Goal: Answer question/provide support: Share knowledge or assist other users

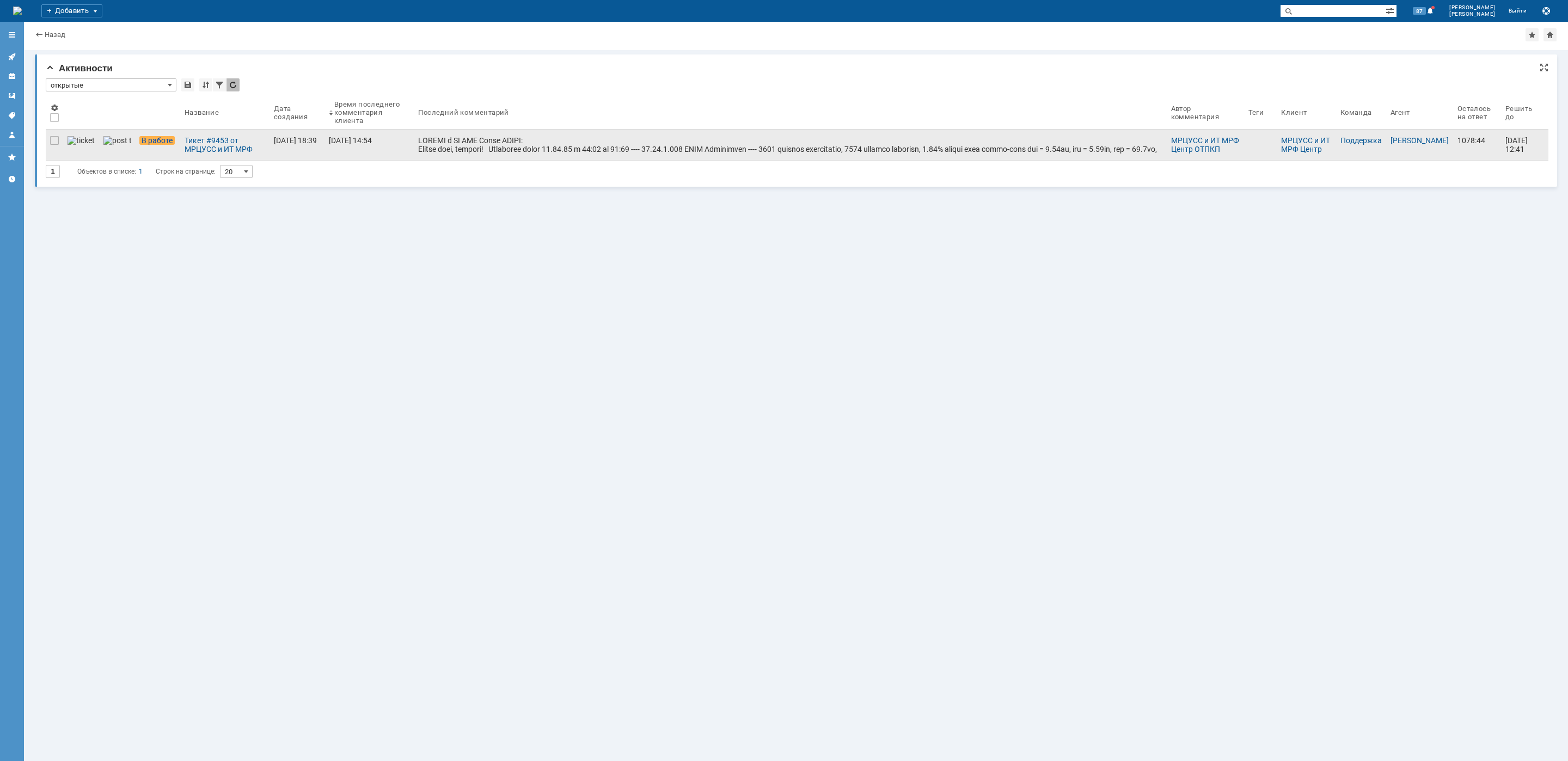
click at [555, 147] on div at bounding box center [790, 163] width 744 height 52
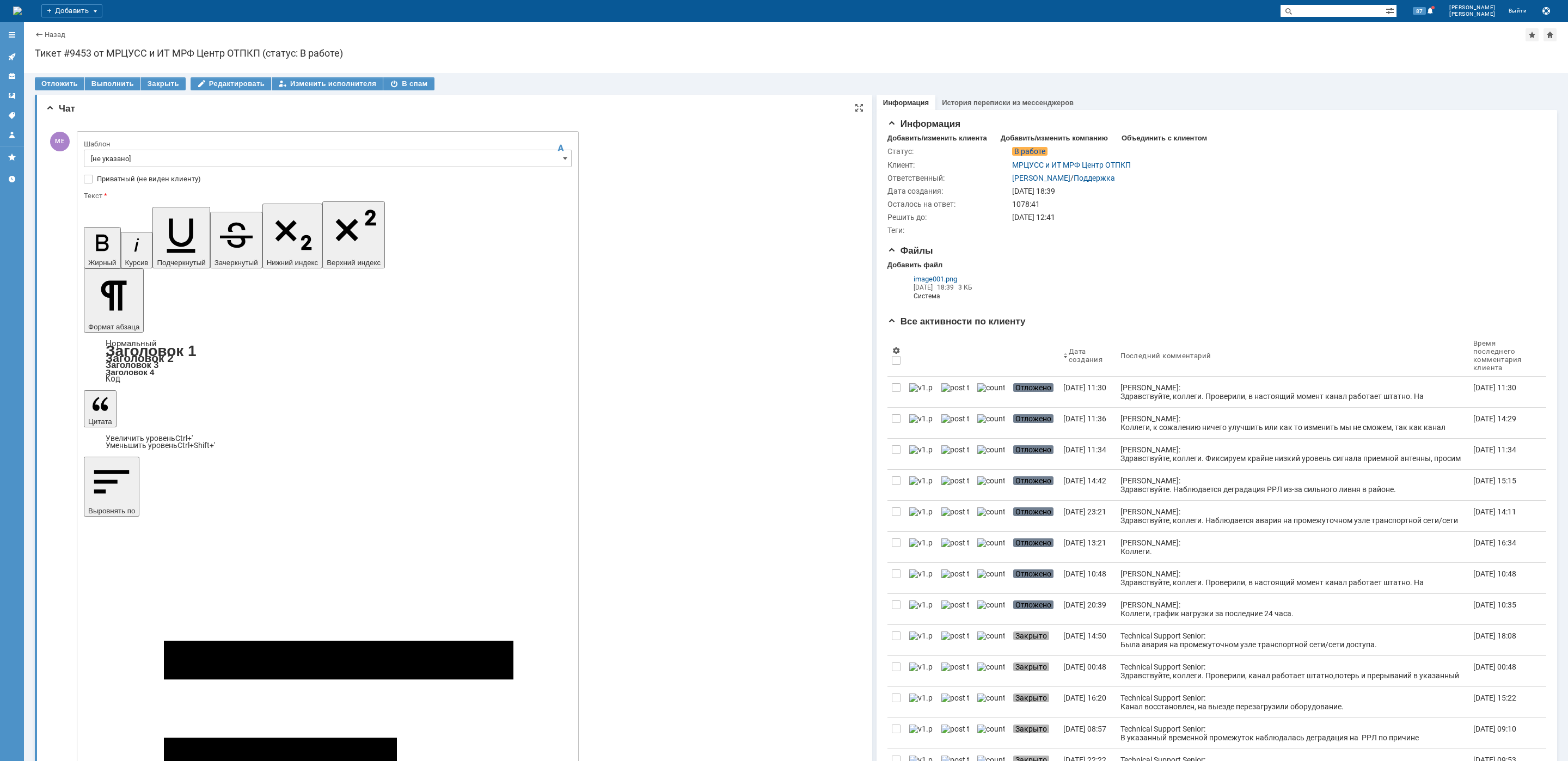
click at [111, 165] on input "[не указано]" at bounding box center [327, 158] width 488 height 18
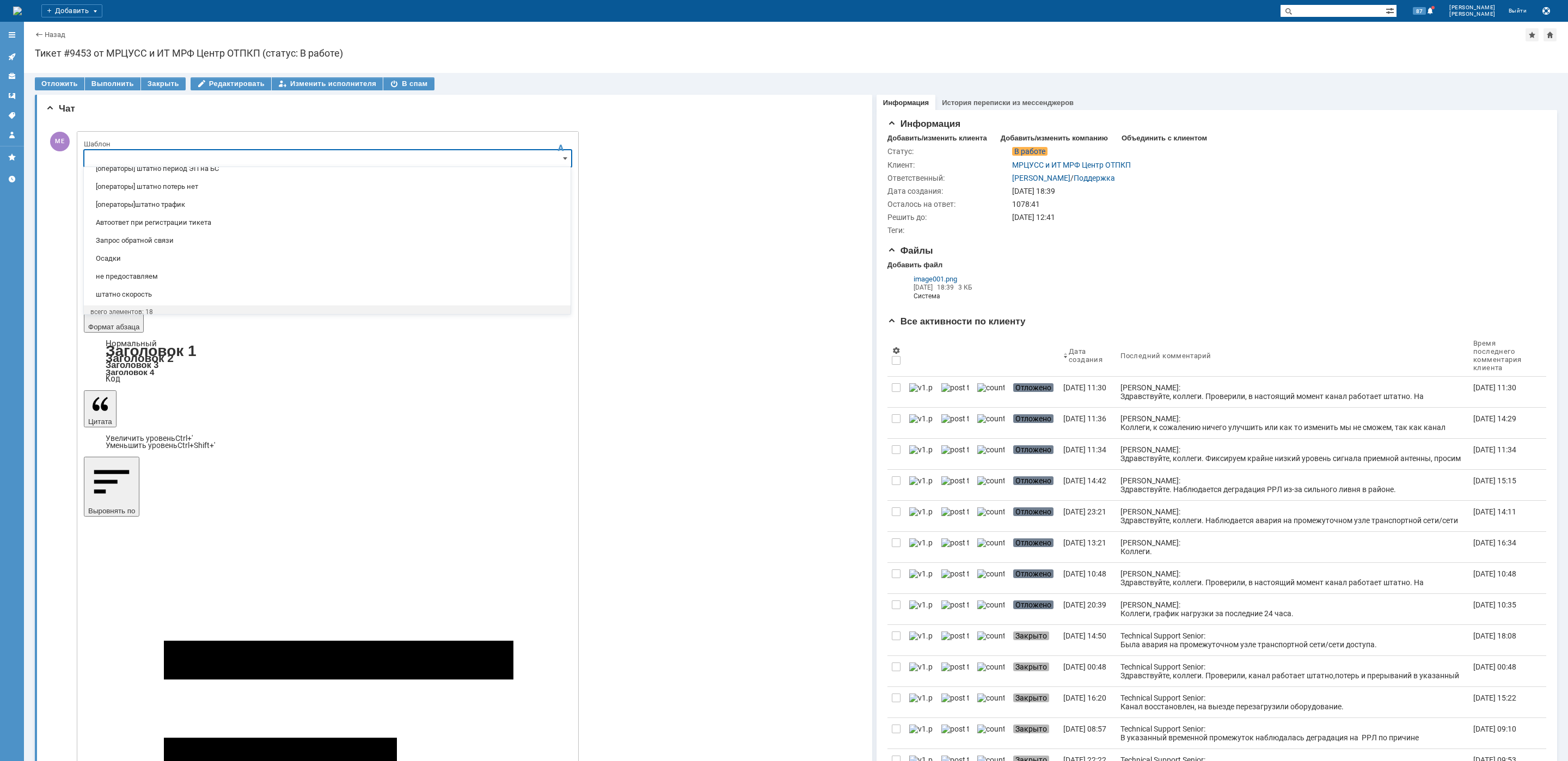
scroll to position [216, 0]
click at [198, 181] on span "[операторы] штатно потерь нет" at bounding box center [327, 182] width 474 height 9
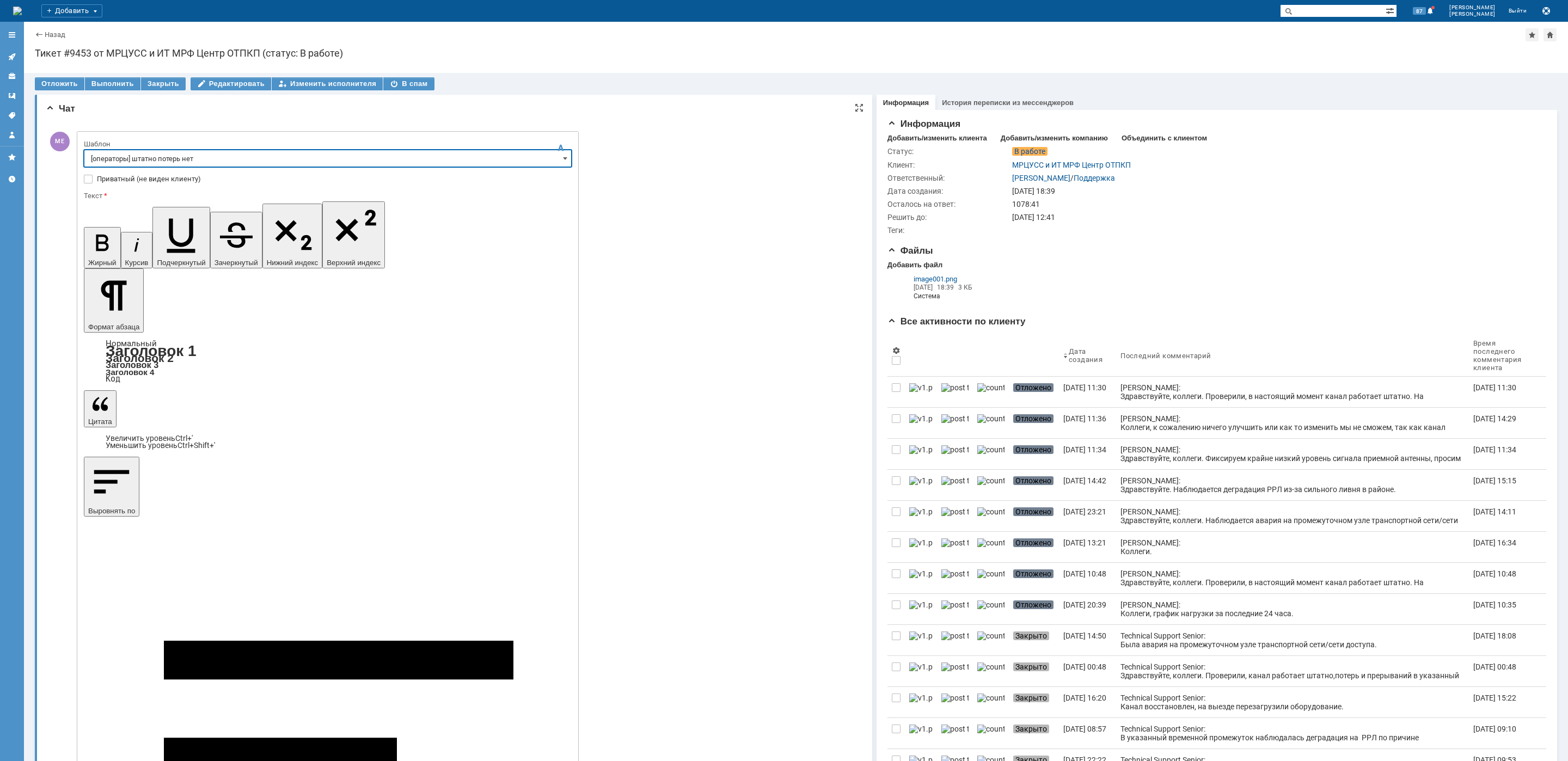
type input "[операторы] штатно потерь нет"
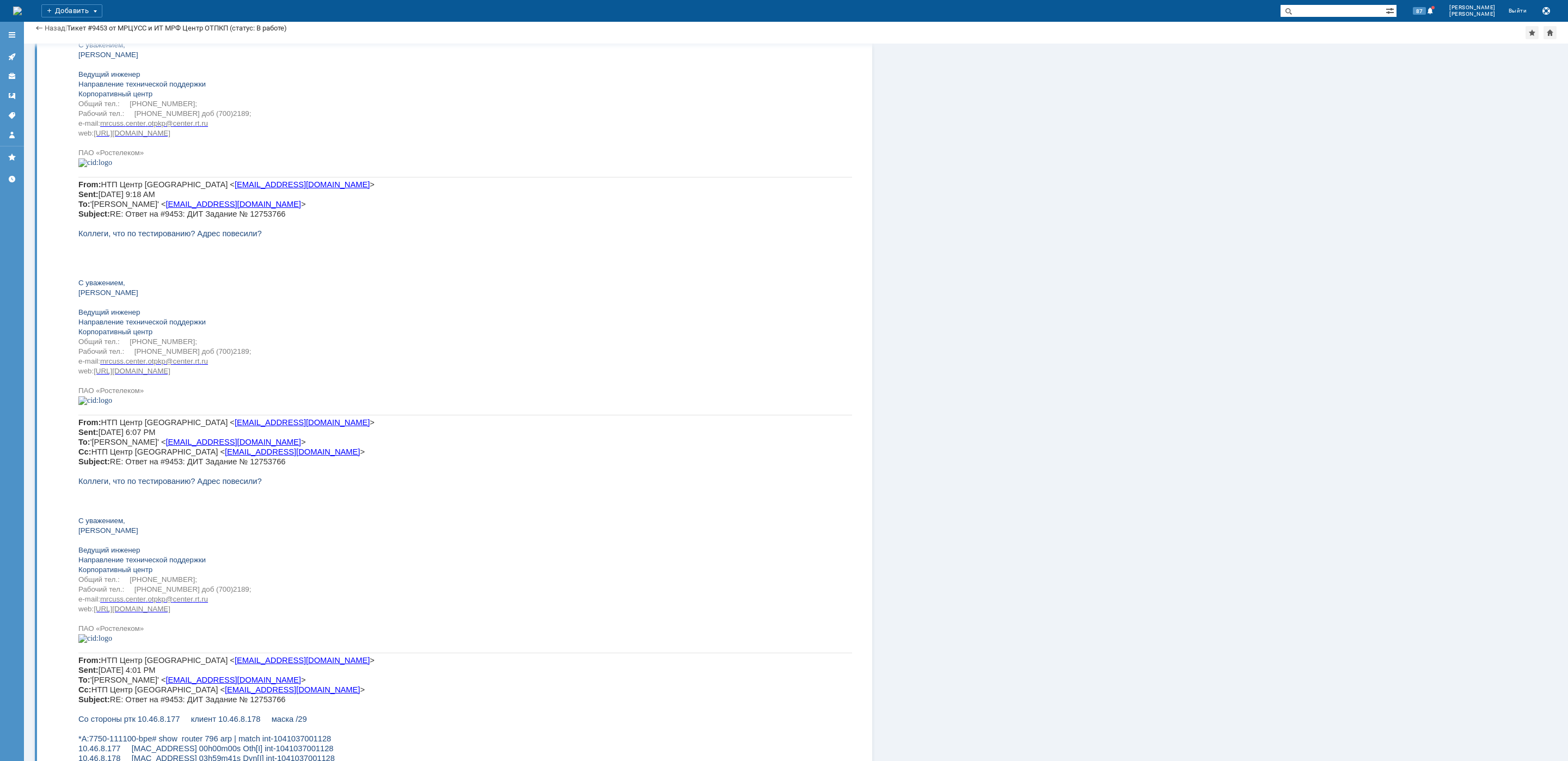
scroll to position [16773, 0]
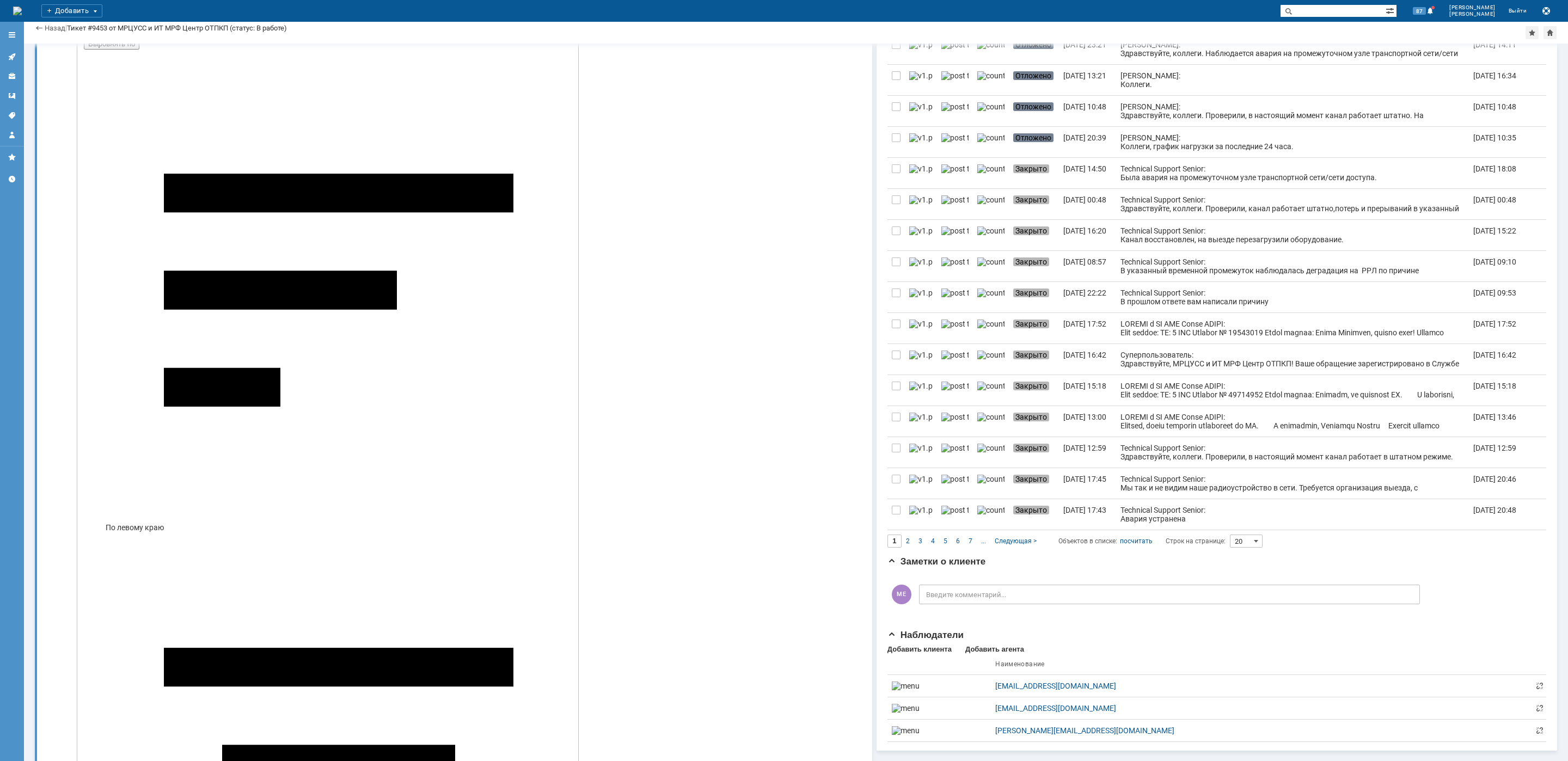
type input "3"
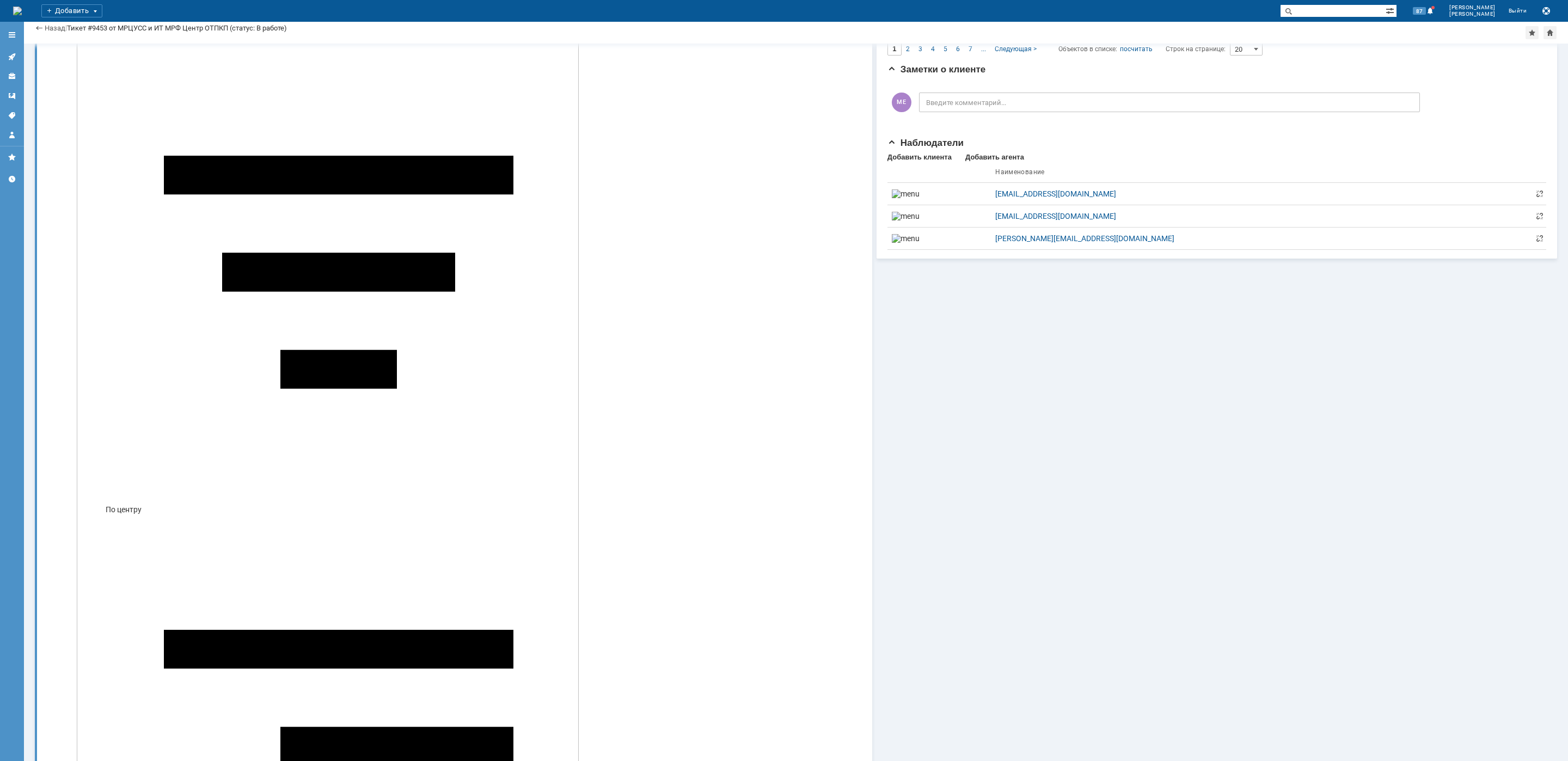
scroll to position [22, 0]
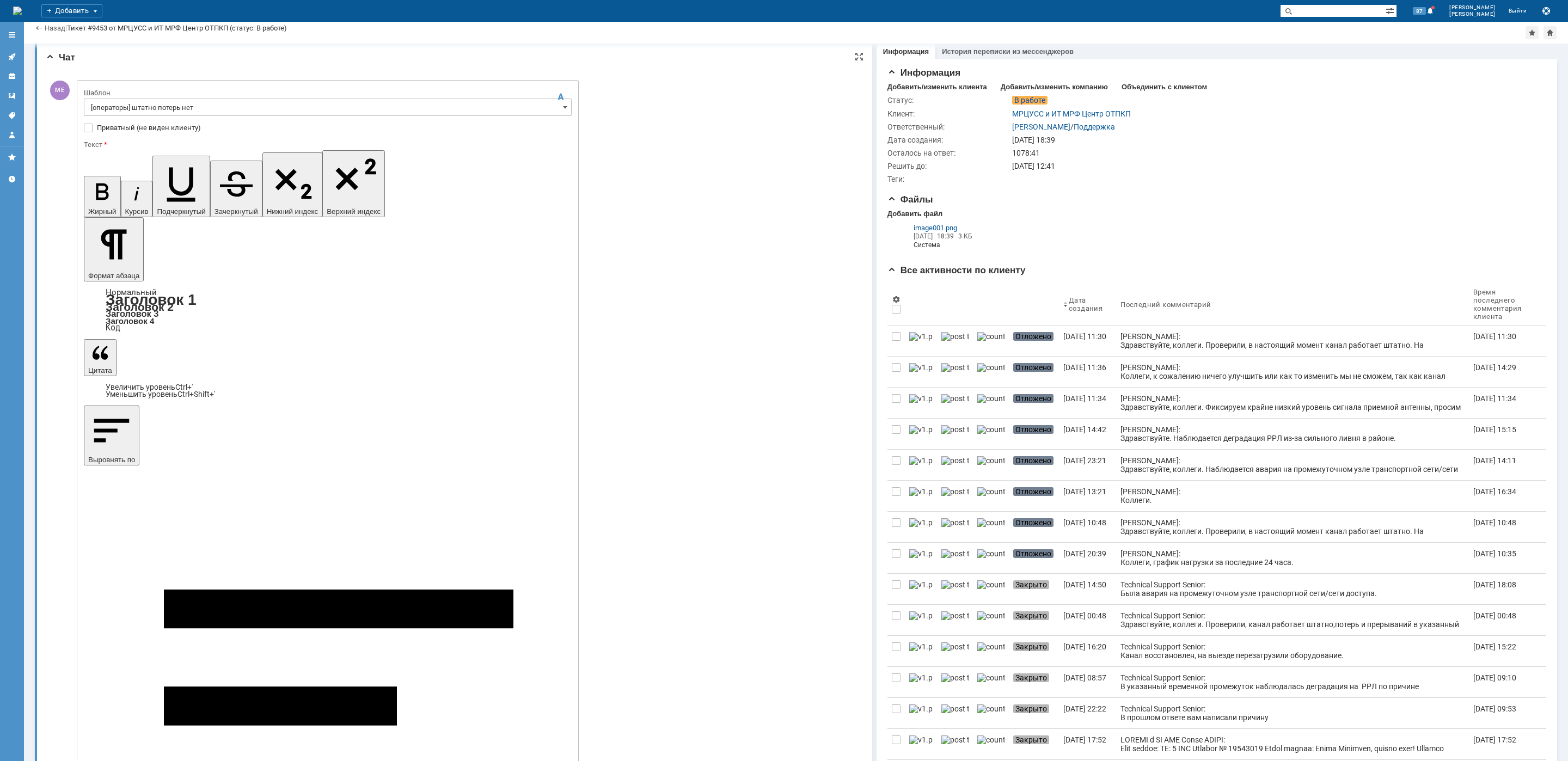
copy span "Бородинская"
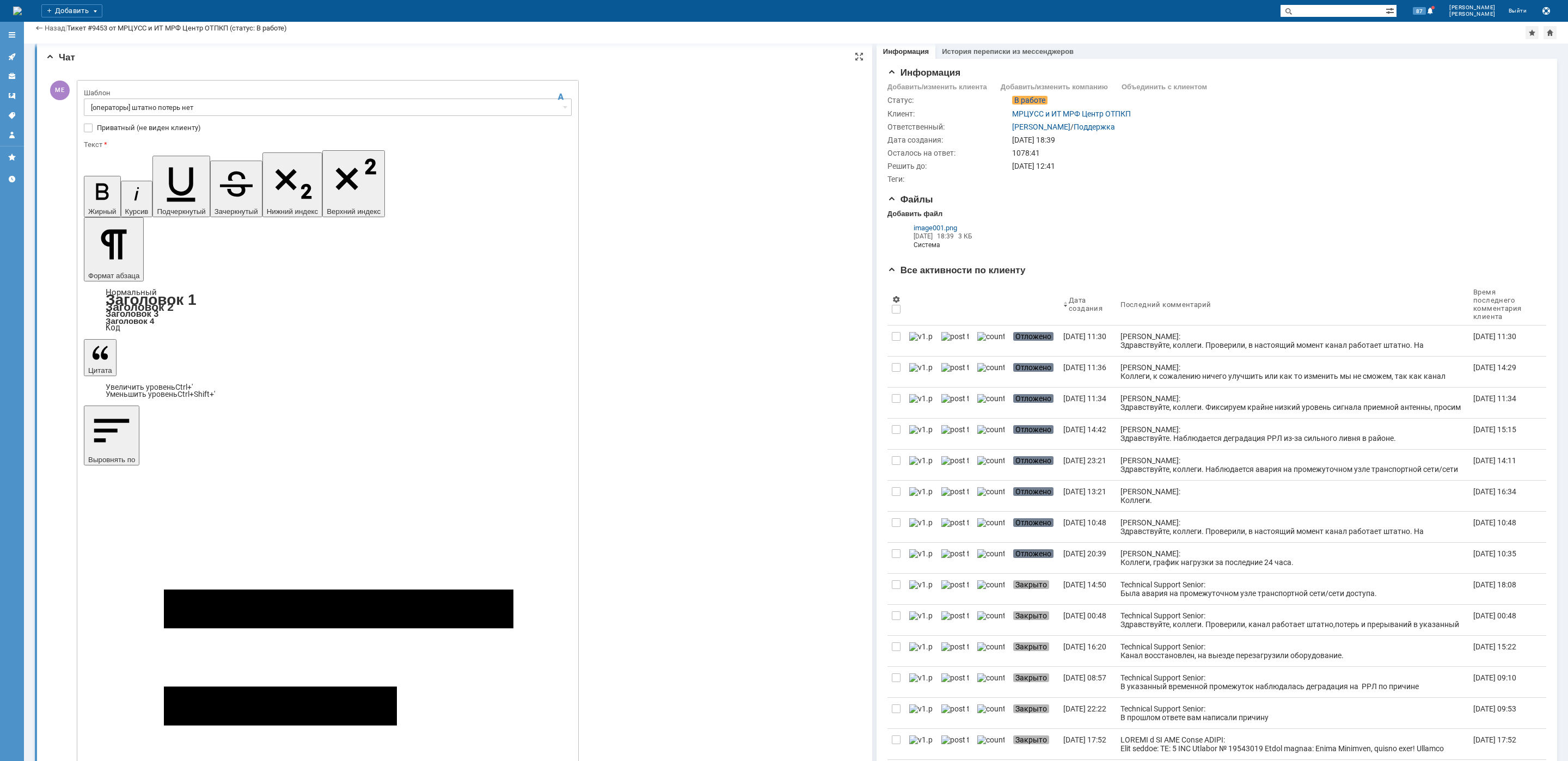
type input "2"
type input "1"
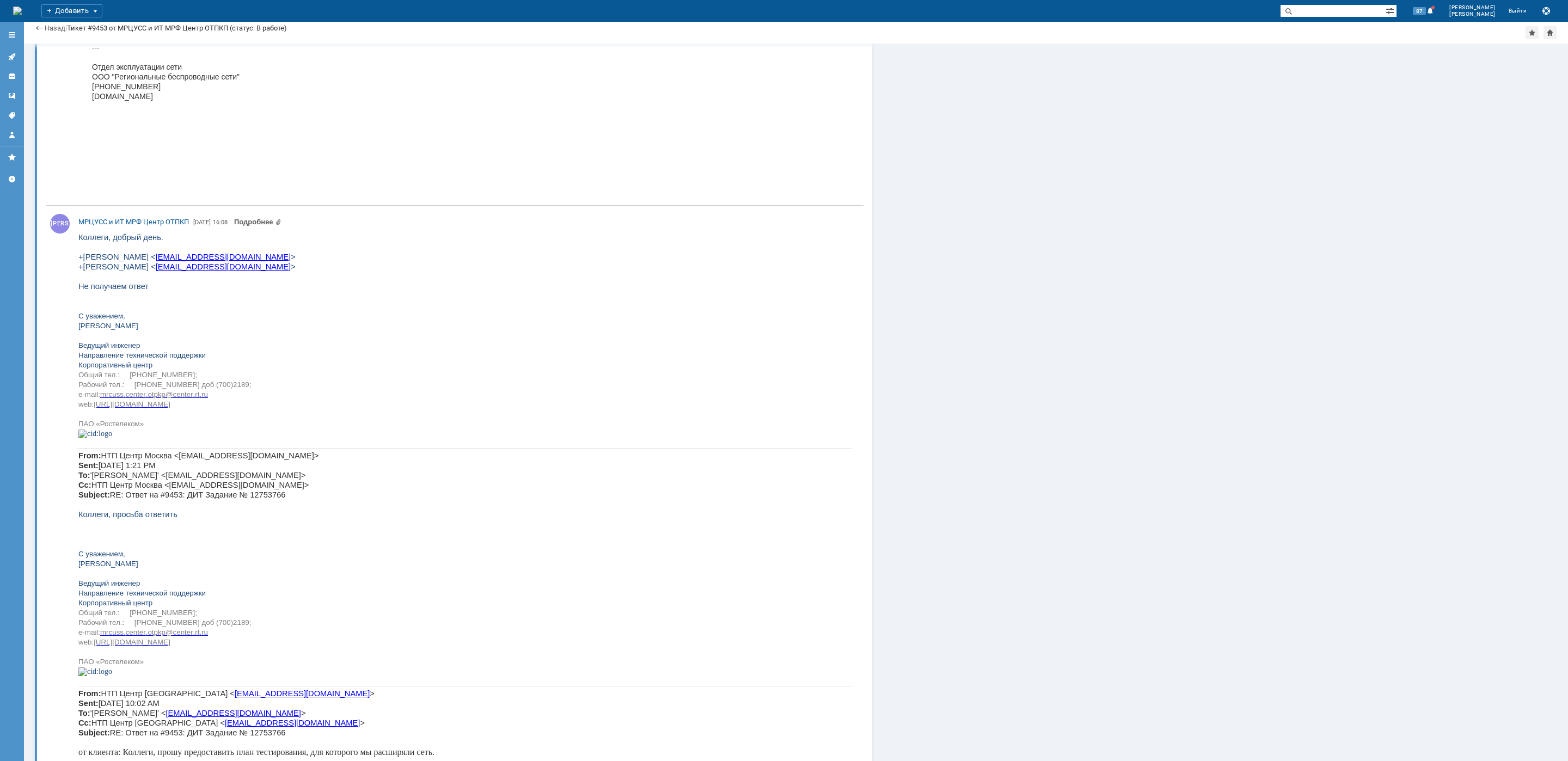
scroll to position [14404, 0]
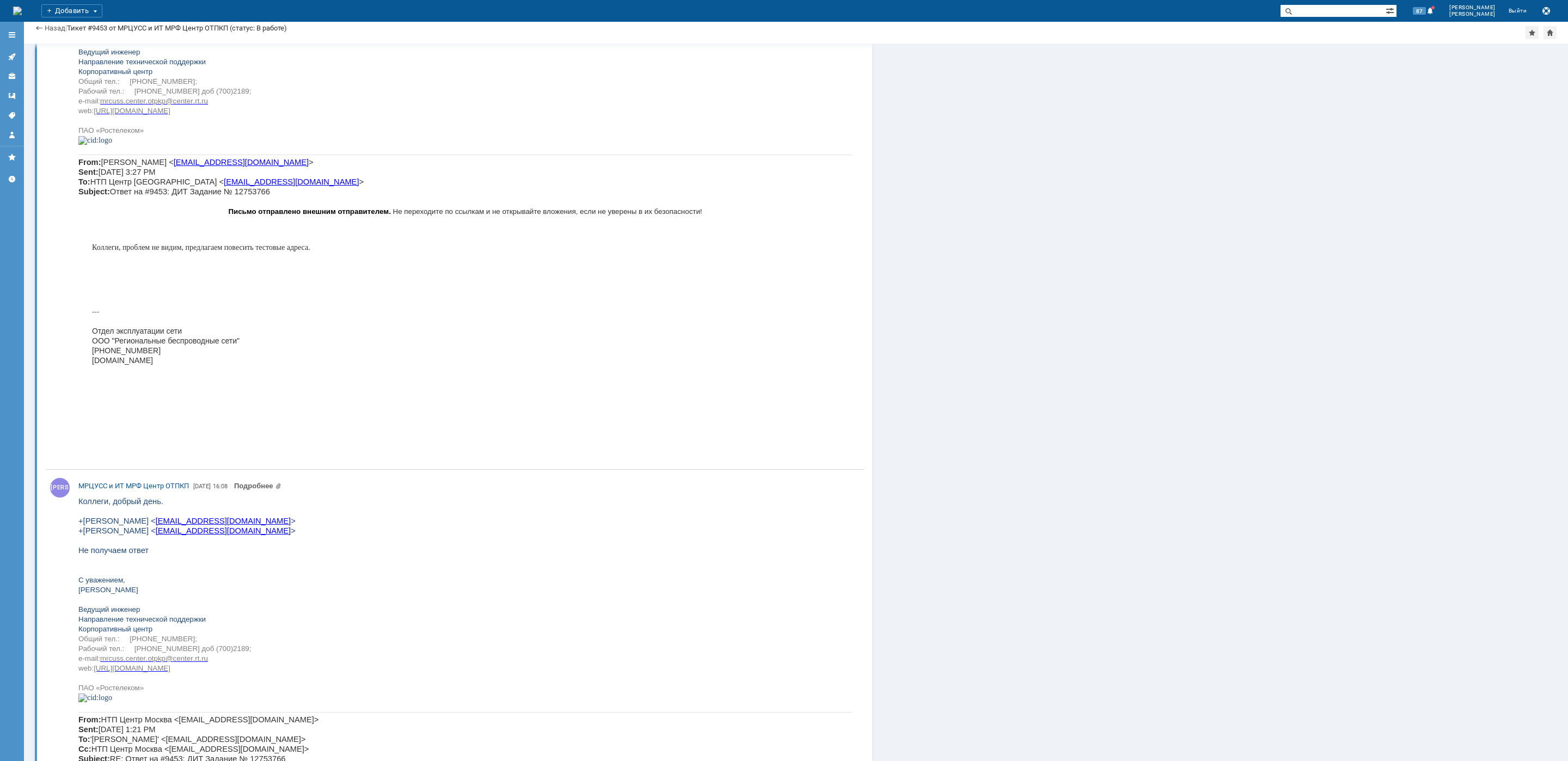
scroll to position [14159, 0]
drag, startPoint x: 170, startPoint y: 3353, endPoint x: 131, endPoint y: 3351, distance: 39.1
copy span "[TECHNICAL_ID]"
drag, startPoint x: 203, startPoint y: 3355, endPoint x: 233, endPoint y: 3355, distance: 30.0
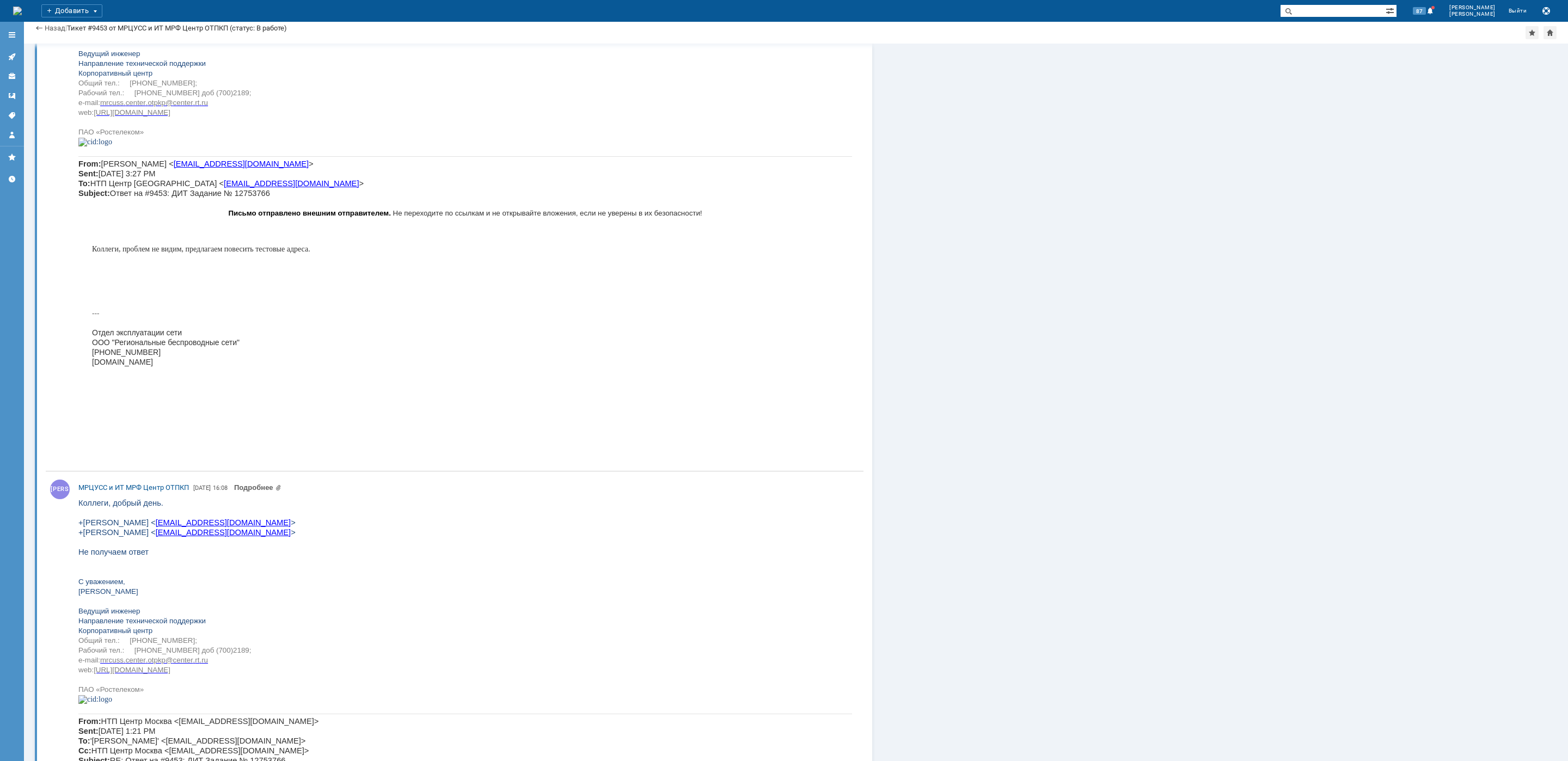
drag, startPoint x: 242, startPoint y: 3355, endPoint x: 205, endPoint y: 3353, distance: 37.1
copy span "[TECHNICAL_ID]"
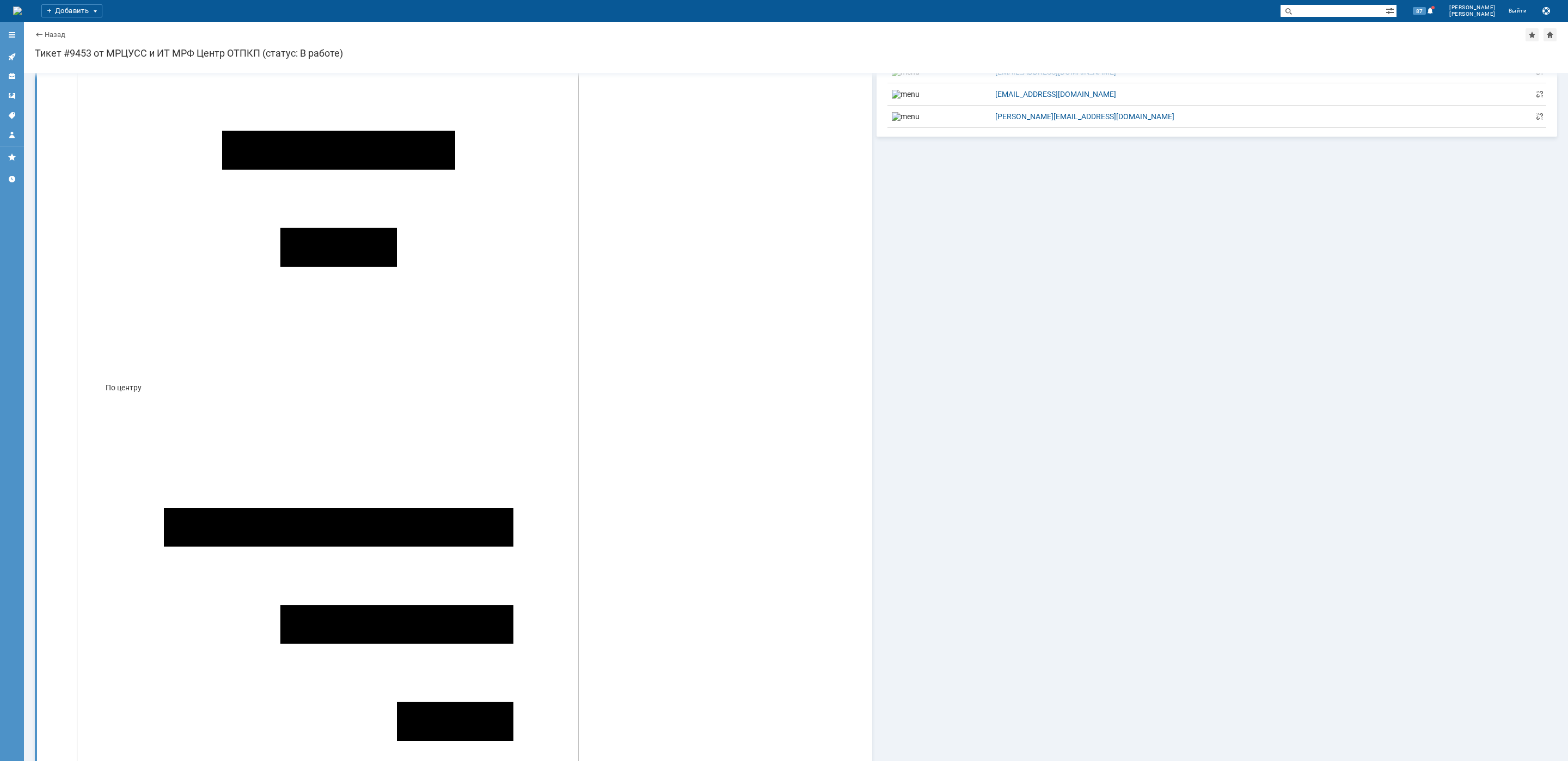
scroll to position [0, 0]
